Goal: Task Accomplishment & Management: Use online tool/utility

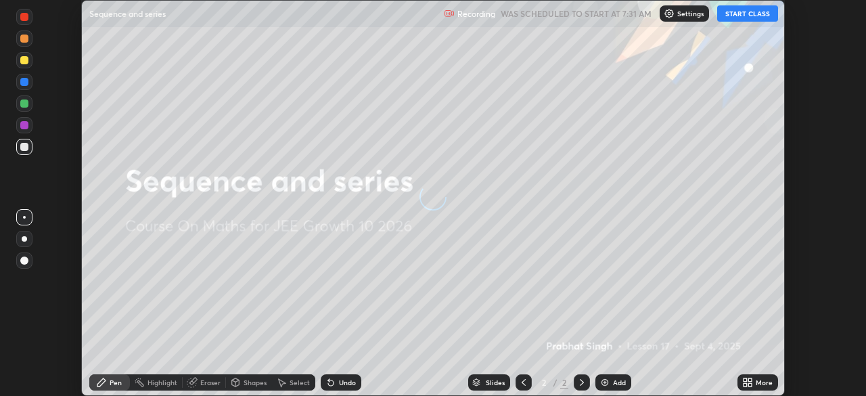
scroll to position [396, 866]
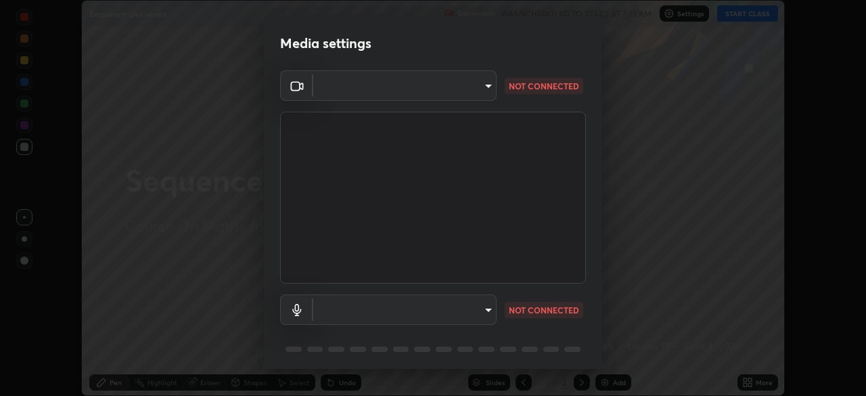
type input "b45de7ee0fa5affbd86f381d9850d11959442b20ac23425cf08cd12c60232317"
type input "default"
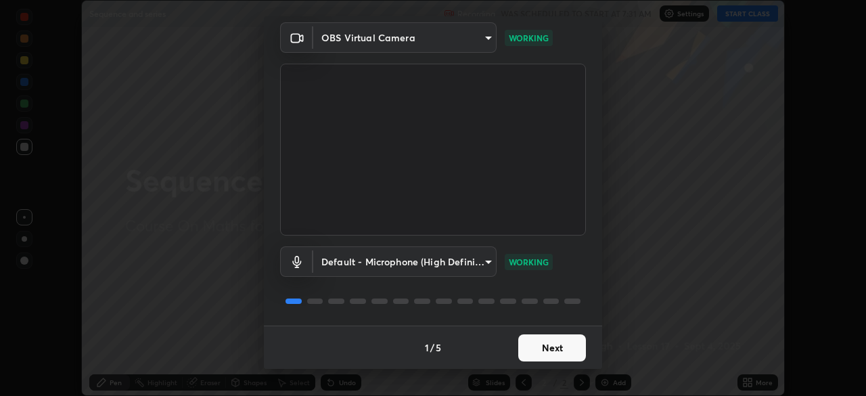
click at [567, 348] on button "Next" at bounding box center [552, 347] width 68 height 27
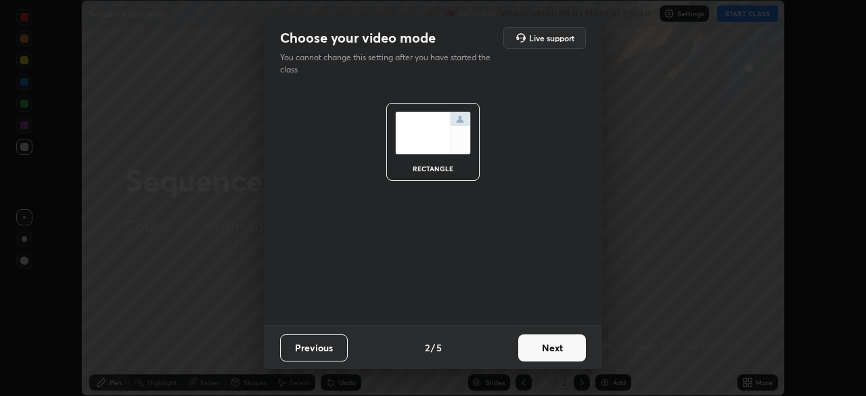
click at [573, 350] on button "Next" at bounding box center [552, 347] width 68 height 27
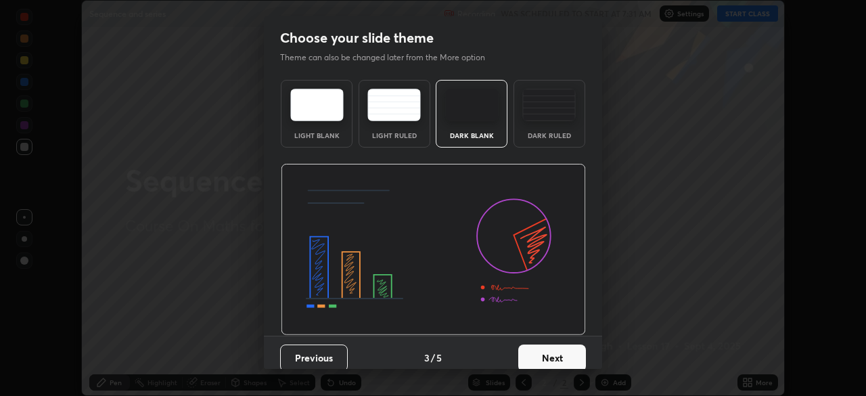
click at [579, 356] on button "Next" at bounding box center [552, 357] width 68 height 27
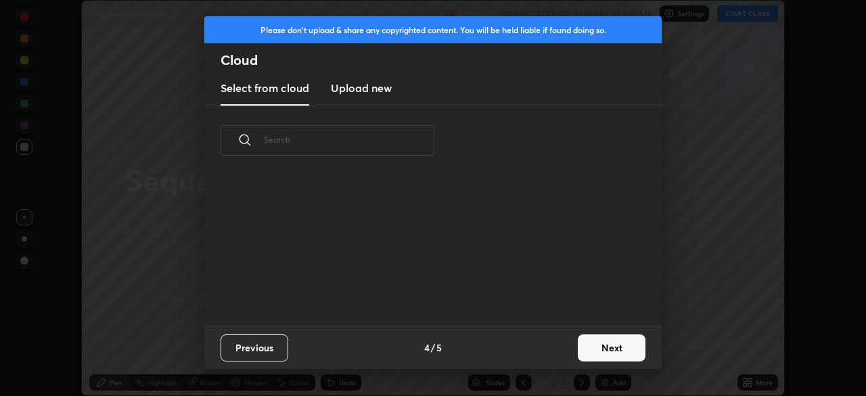
click at [606, 345] on button "Next" at bounding box center [612, 347] width 68 height 27
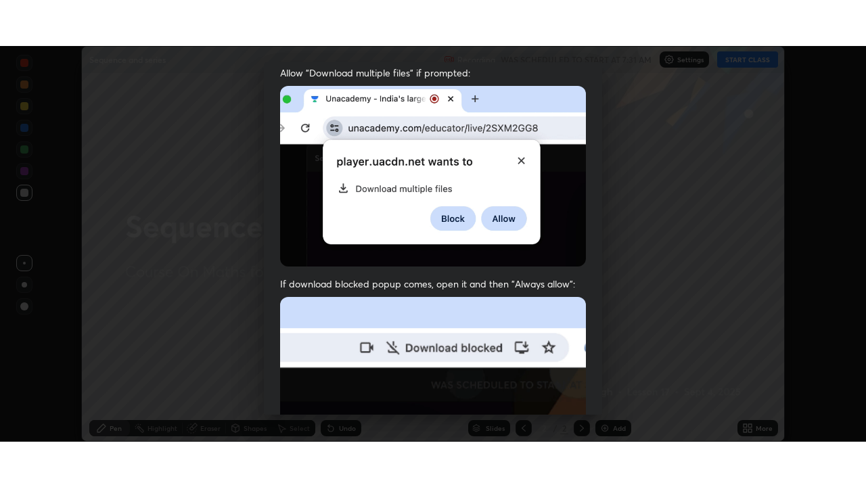
scroll to position [324, 0]
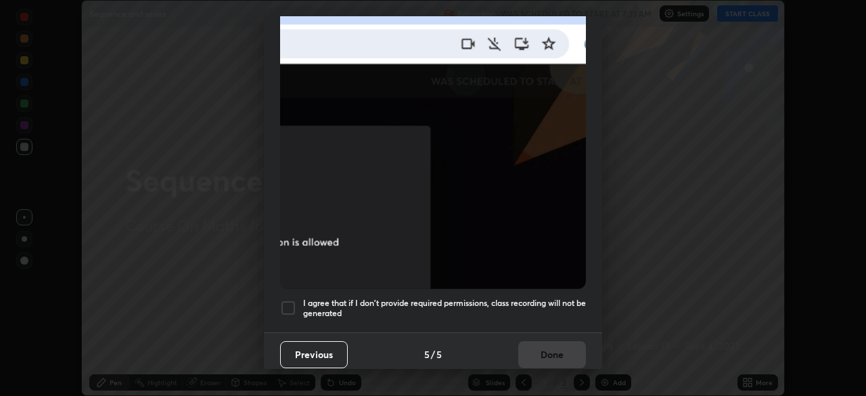
click at [292, 304] on div at bounding box center [288, 308] width 16 height 16
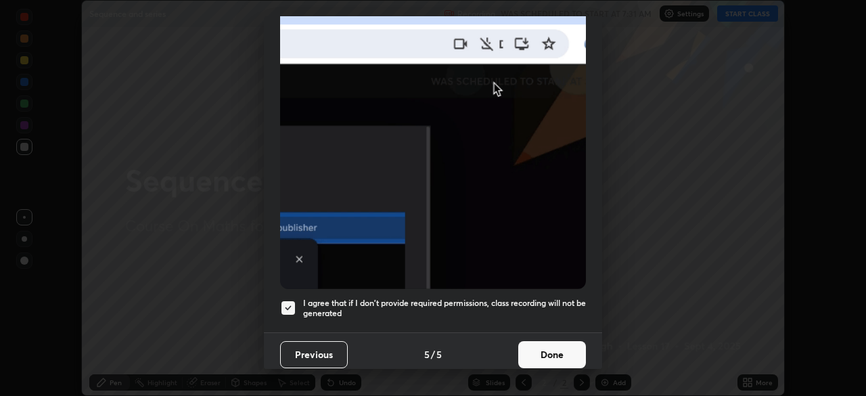
click at [567, 346] on button "Done" at bounding box center [552, 354] width 68 height 27
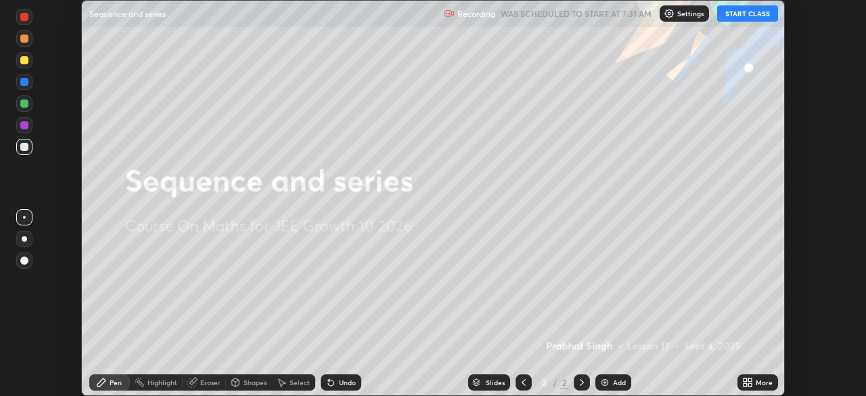
click at [748, 16] on button "START CLASS" at bounding box center [747, 13] width 61 height 16
click at [748, 386] on icon at bounding box center [747, 382] width 11 height 11
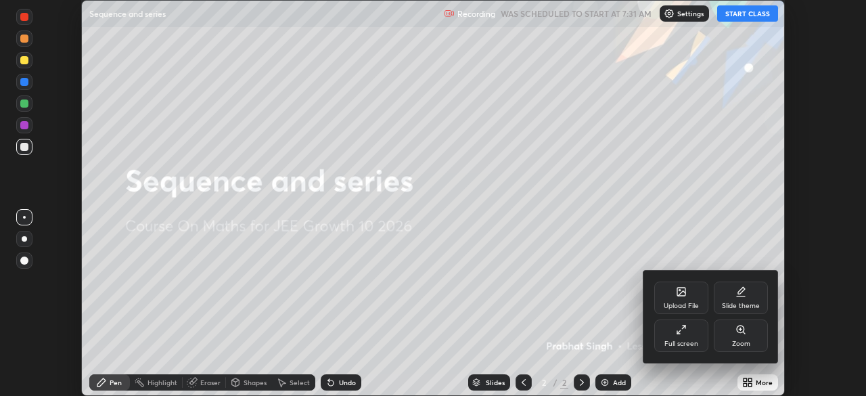
click at [687, 331] on div "Full screen" at bounding box center [681, 335] width 54 height 32
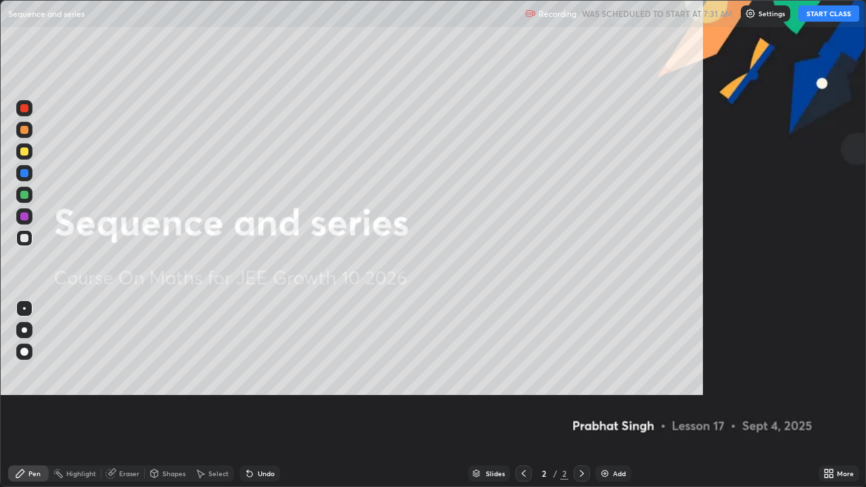
scroll to position [487, 866]
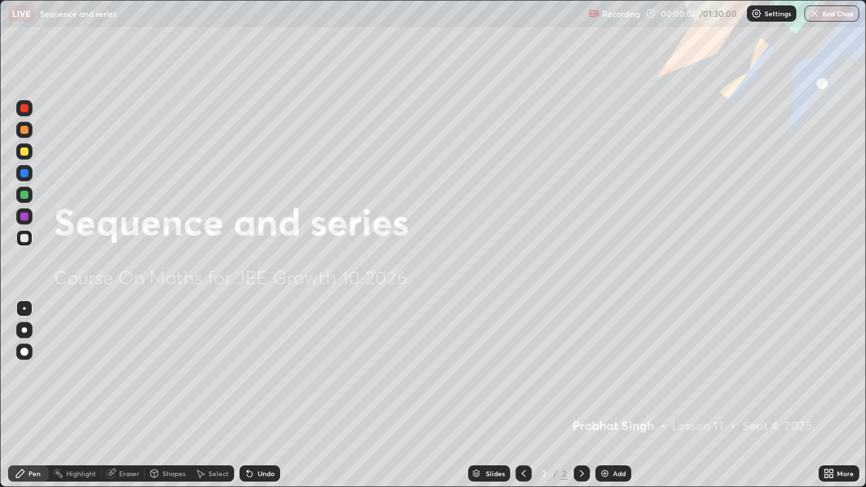
click at [826, 395] on icon at bounding box center [829, 473] width 11 height 11
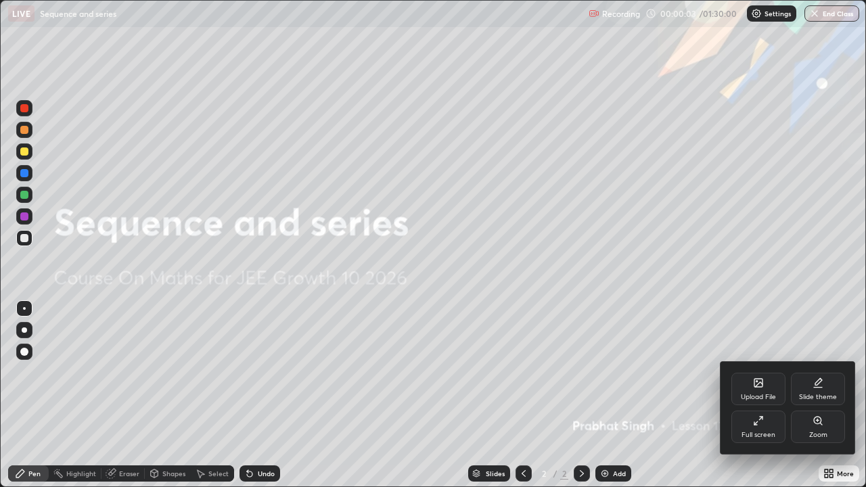
click at [690, 395] on div at bounding box center [433, 243] width 866 height 487
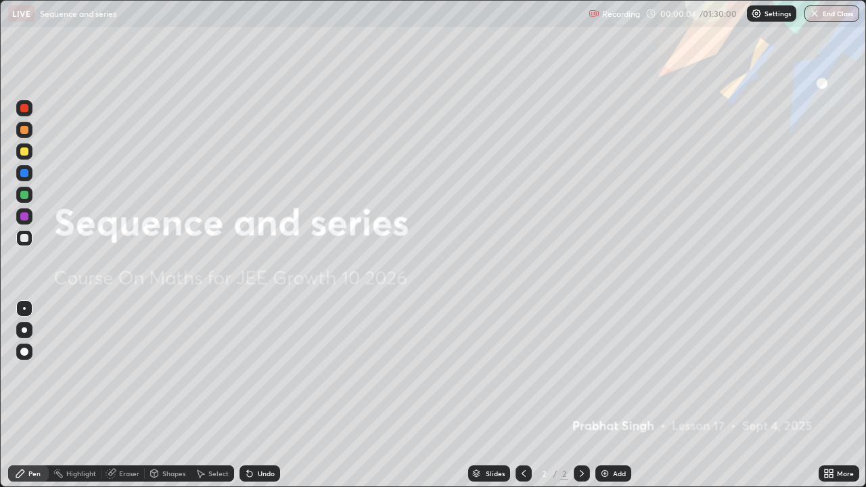
click at [605, 395] on img at bounding box center [605, 473] width 11 height 11
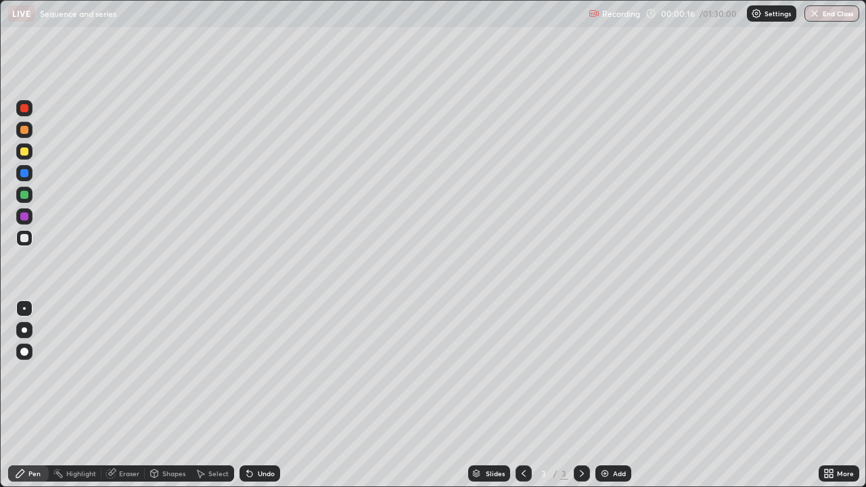
click at [26, 152] on div at bounding box center [24, 152] width 8 height 8
click at [24, 238] on div at bounding box center [24, 238] width 8 height 8
click at [24, 108] on div at bounding box center [24, 108] width 8 height 8
click at [248, 395] on icon at bounding box center [249, 474] width 5 height 5
click at [605, 395] on img at bounding box center [605, 473] width 11 height 11
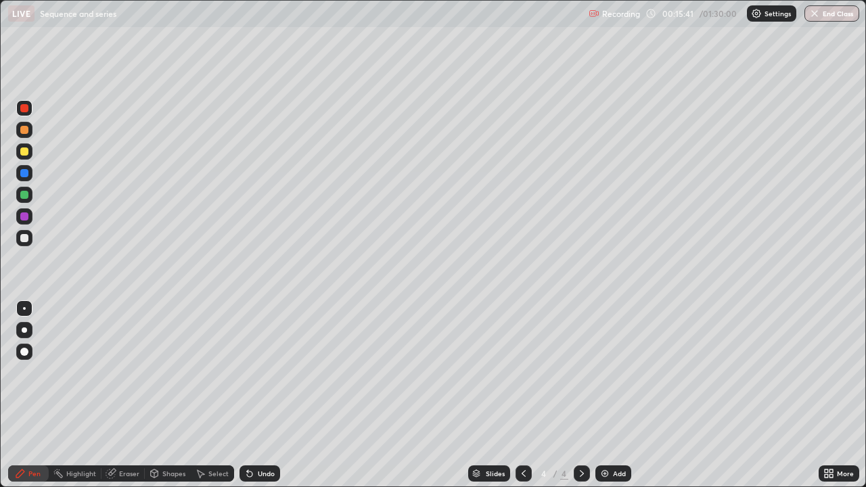
click at [24, 240] on div at bounding box center [24, 238] width 8 height 8
click at [150, 168] on icon at bounding box center [150, 170] width 11 height 11
click at [522, 395] on icon at bounding box center [523, 473] width 11 height 11
click at [585, 395] on icon at bounding box center [582, 473] width 11 height 11
click at [24, 152] on div at bounding box center [24, 152] width 8 height 8
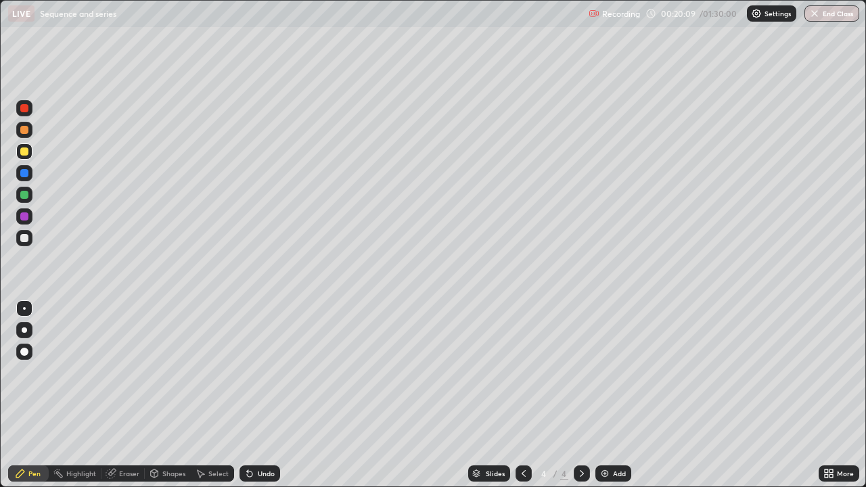
click at [524, 395] on icon at bounding box center [523, 473] width 11 height 11
click at [581, 395] on icon at bounding box center [582, 473] width 11 height 11
click at [525, 395] on icon at bounding box center [523, 473] width 11 height 11
click at [581, 395] on icon at bounding box center [582, 473] width 11 height 11
click at [609, 395] on img at bounding box center [605, 473] width 11 height 11
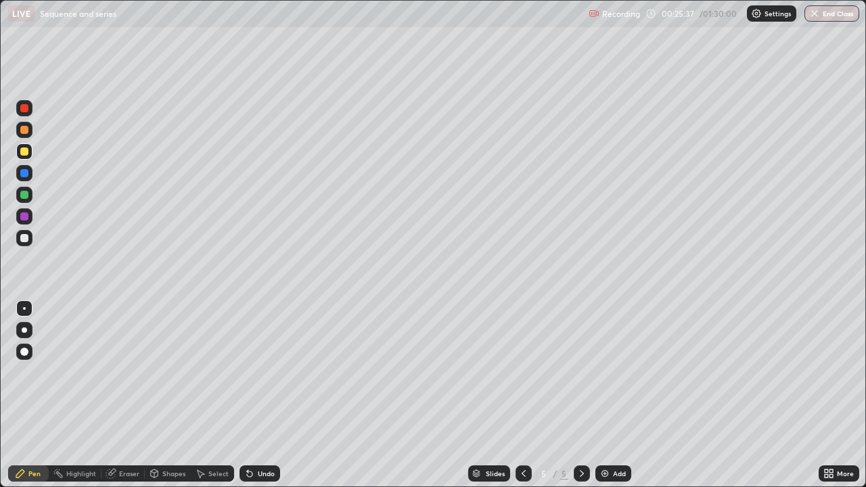
click at [24, 196] on div at bounding box center [24, 195] width 8 height 8
click at [24, 108] on div at bounding box center [24, 108] width 8 height 8
click at [252, 395] on icon at bounding box center [249, 473] width 11 height 11
click at [24, 238] on div at bounding box center [24, 238] width 8 height 8
click at [24, 154] on div at bounding box center [24, 152] width 8 height 8
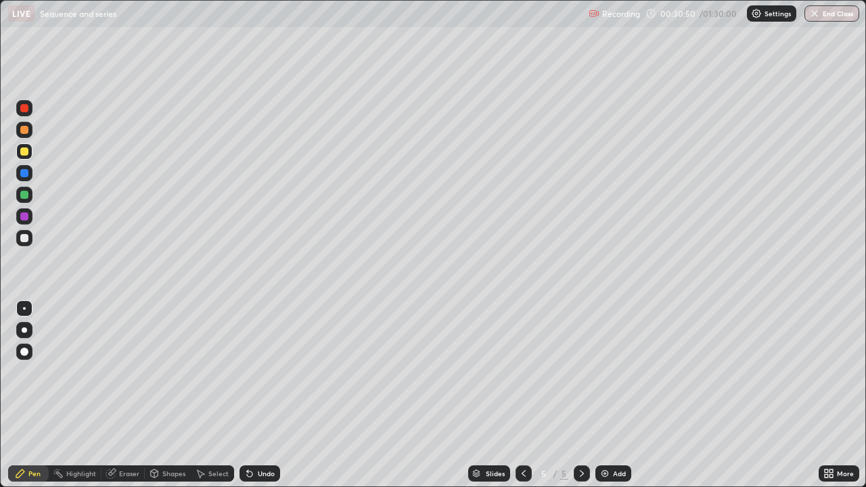
click at [587, 395] on div at bounding box center [582, 473] width 16 height 27
click at [602, 395] on img at bounding box center [605, 473] width 11 height 11
click at [254, 395] on div "Undo" at bounding box center [260, 474] width 41 height 16
click at [255, 395] on div "Undo" at bounding box center [260, 474] width 41 height 16
click at [24, 238] on div at bounding box center [24, 238] width 8 height 8
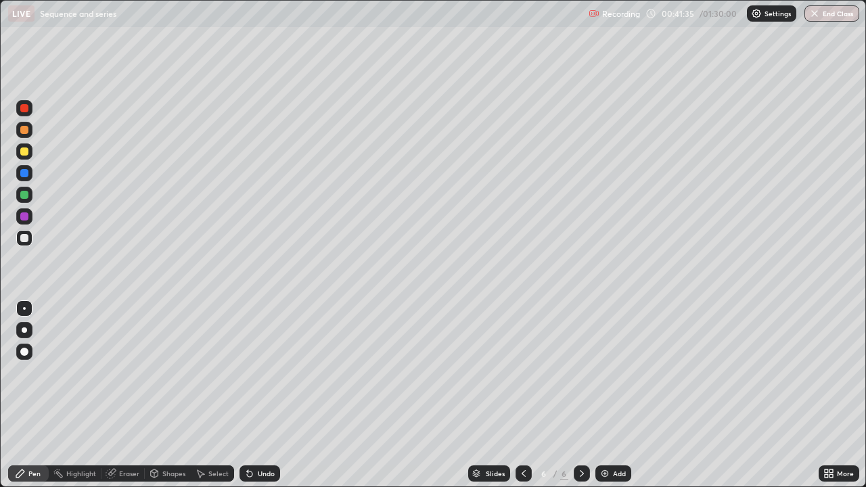
click at [819, 395] on div "More" at bounding box center [839, 473] width 41 height 27
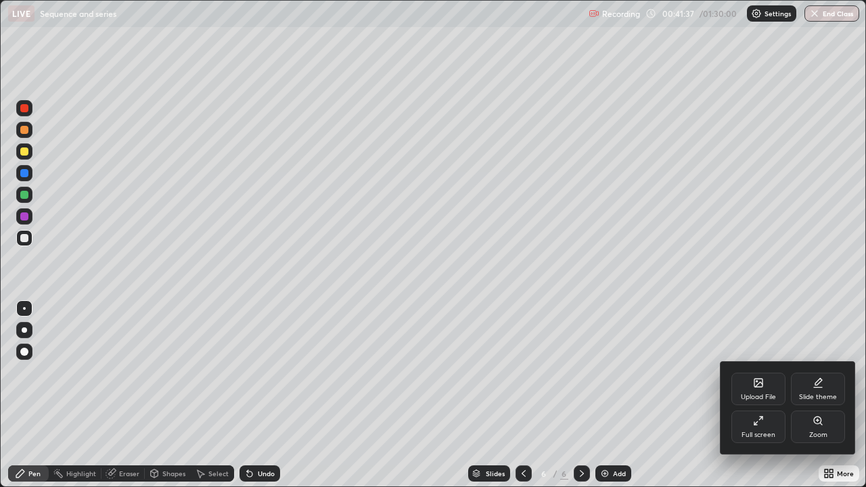
click at [805, 395] on div at bounding box center [433, 243] width 866 height 487
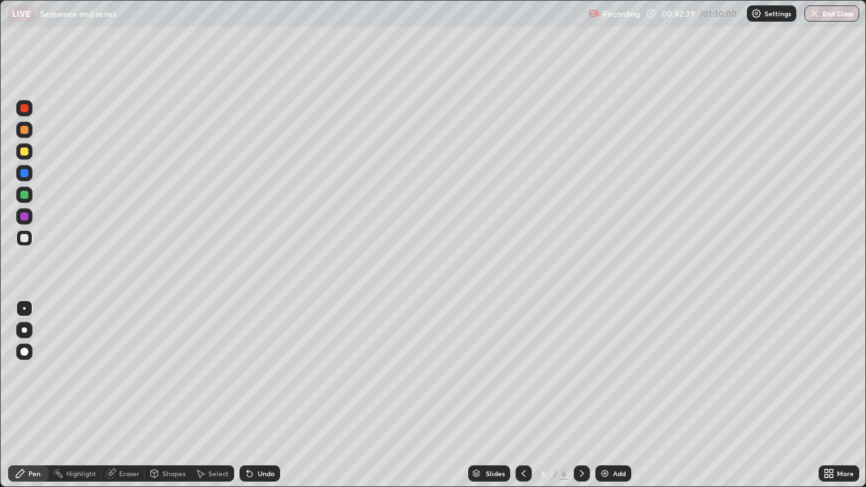
click at [604, 395] on img at bounding box center [605, 473] width 11 height 11
click at [522, 395] on icon at bounding box center [523, 473] width 11 height 11
click at [581, 395] on icon at bounding box center [582, 473] width 11 height 11
click at [522, 395] on icon at bounding box center [523, 473] width 11 height 11
click at [585, 395] on icon at bounding box center [582, 473] width 11 height 11
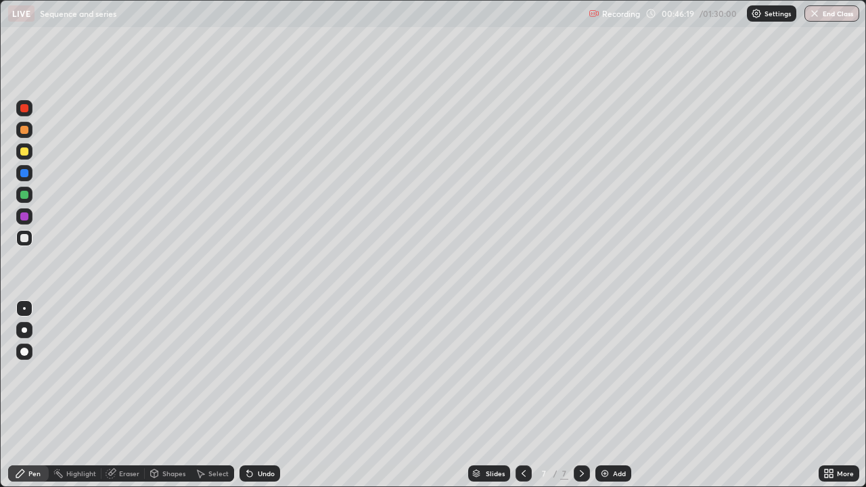
click at [27, 192] on div at bounding box center [24, 195] width 8 height 8
click at [26, 240] on div at bounding box center [24, 238] width 8 height 8
click at [605, 395] on img at bounding box center [605, 473] width 11 height 11
click at [24, 152] on div at bounding box center [24, 152] width 8 height 8
click at [605, 395] on img at bounding box center [605, 473] width 11 height 11
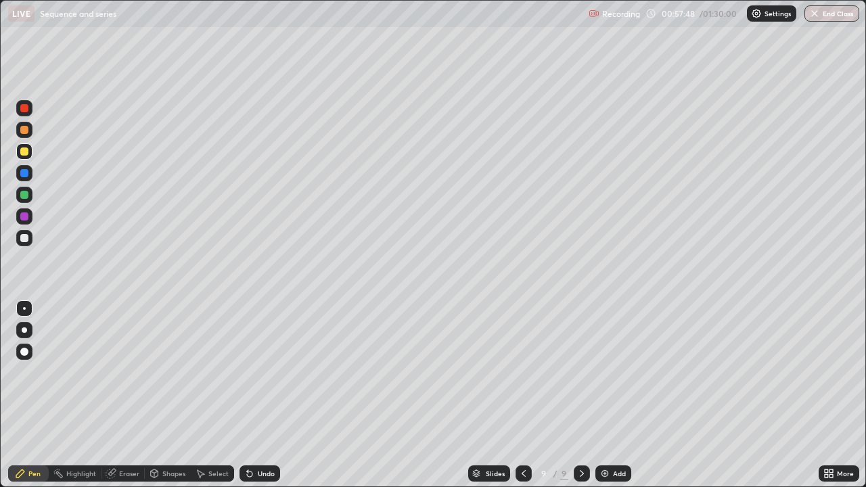
click at [24, 108] on div at bounding box center [24, 108] width 8 height 8
click at [23, 238] on div at bounding box center [24, 238] width 8 height 8
click at [25, 149] on div at bounding box center [24, 152] width 8 height 8
click at [258, 395] on div "Undo" at bounding box center [266, 473] width 17 height 7
click at [610, 395] on div "Add" at bounding box center [614, 474] width 36 height 16
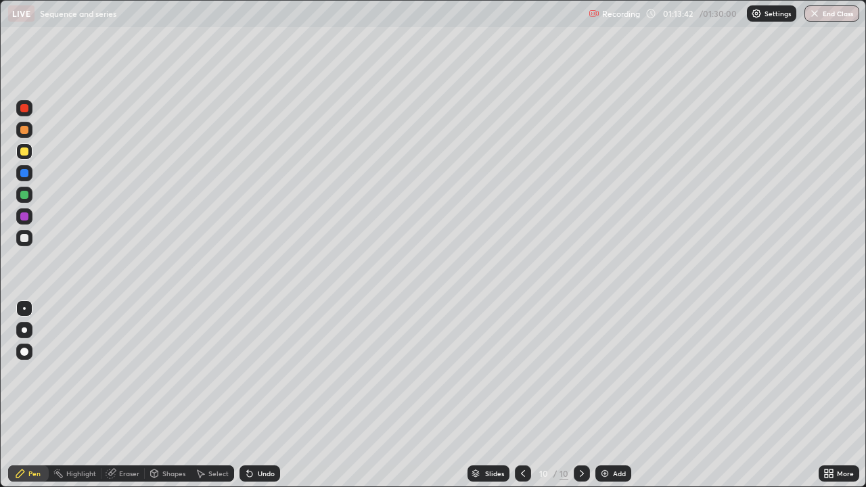
click at [24, 238] on div at bounding box center [24, 238] width 8 height 8
click at [27, 107] on div at bounding box center [24, 108] width 8 height 8
click at [600, 395] on img at bounding box center [605, 473] width 11 height 11
click at [26, 238] on div at bounding box center [24, 238] width 8 height 8
click at [250, 395] on icon at bounding box center [249, 473] width 11 height 11
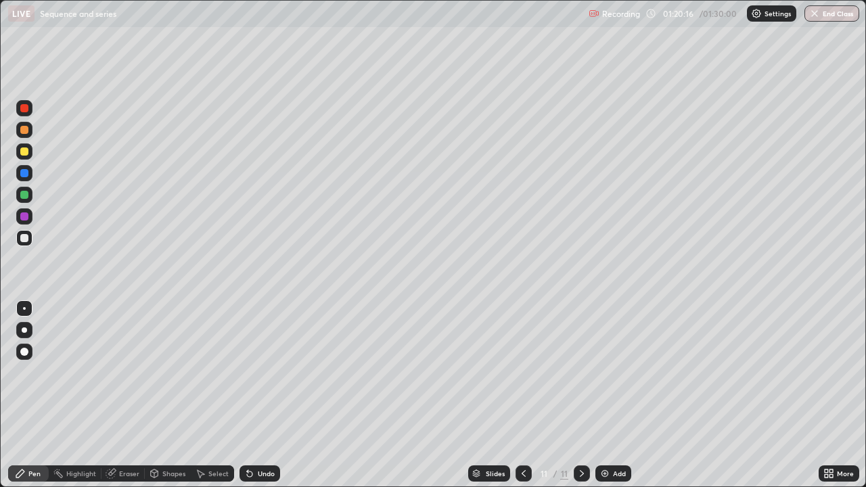
click at [24, 152] on div at bounding box center [24, 152] width 8 height 8
click at [24, 217] on div at bounding box center [24, 216] width 8 height 8
click at [821, 14] on button "End Class" at bounding box center [832, 13] width 53 height 16
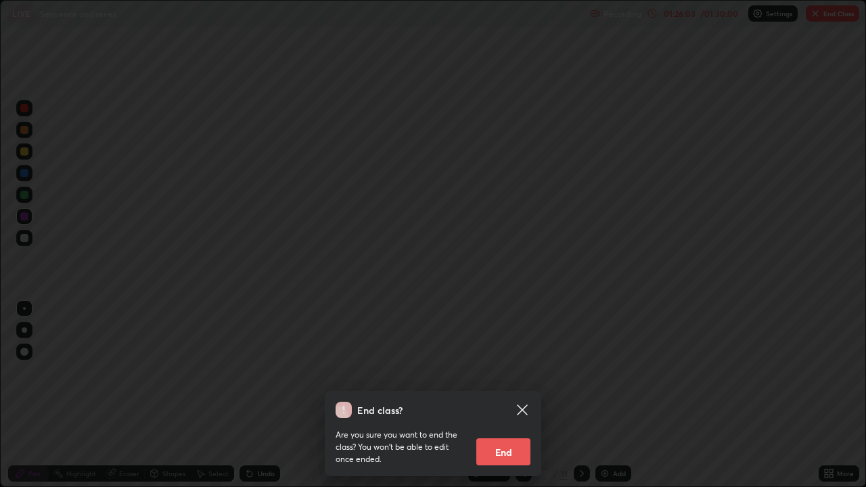
click at [502, 395] on button "End" at bounding box center [503, 452] width 54 height 27
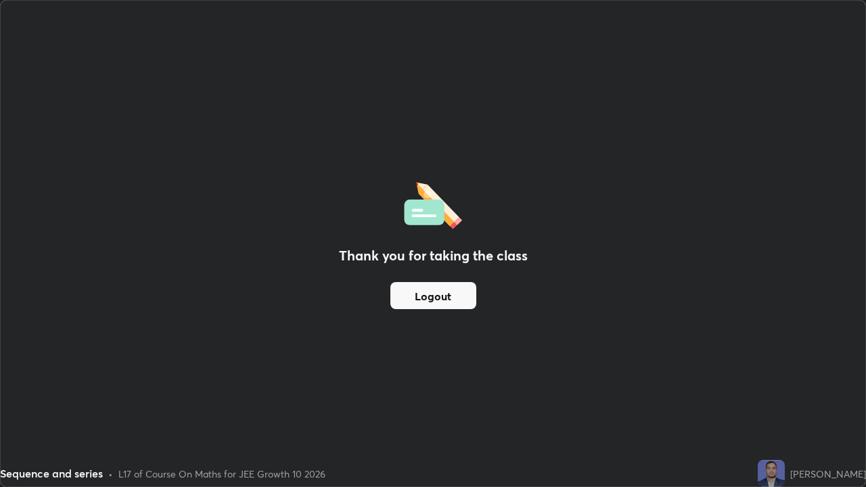
click at [426, 301] on button "Logout" at bounding box center [433, 295] width 86 height 27
